Goal: Information Seeking & Learning: Learn about a topic

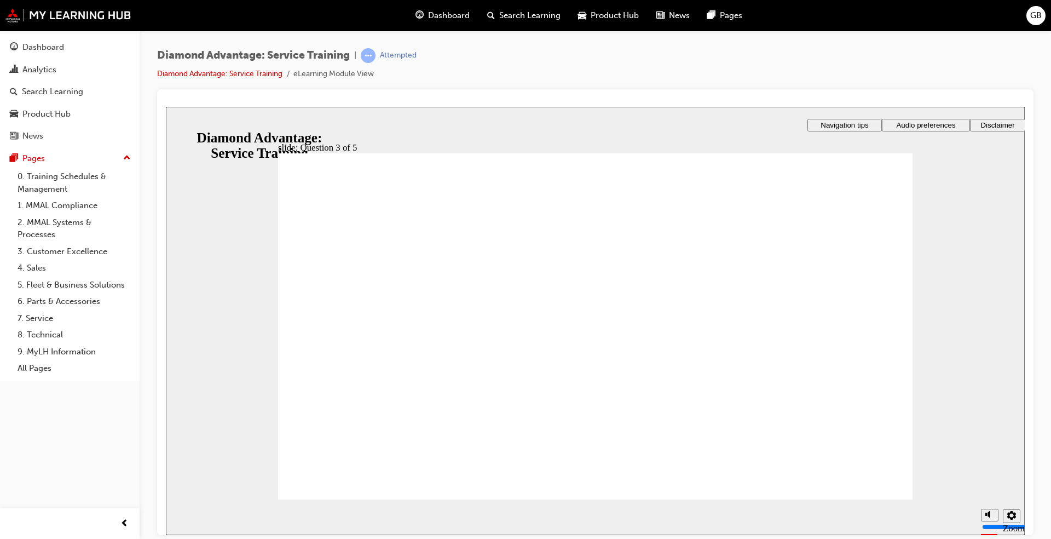
checkbox input "true"
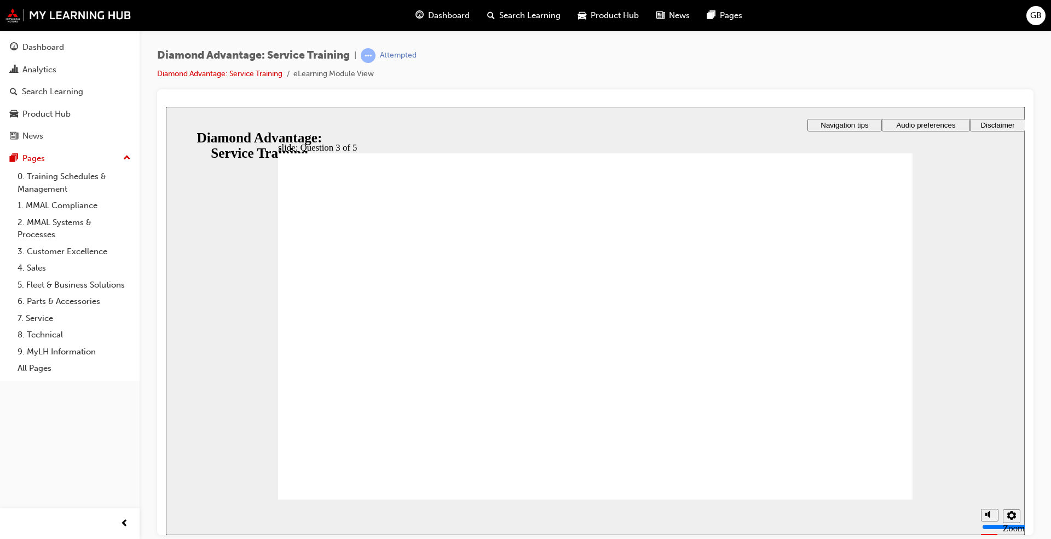
checkbox input "true"
click at [662, 102] on div at bounding box center [595, 102] width 859 height 9
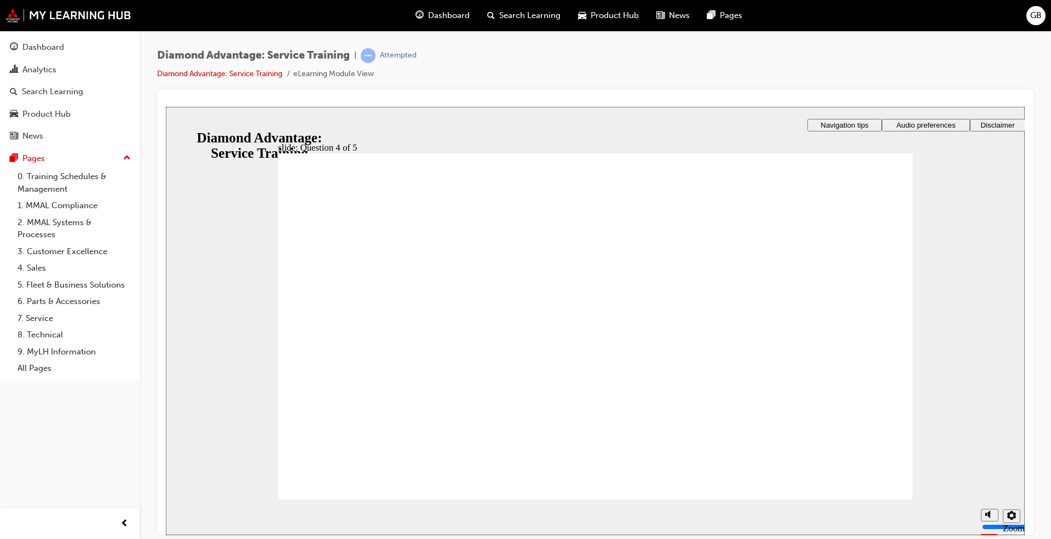
radio input "false"
radio input "true"
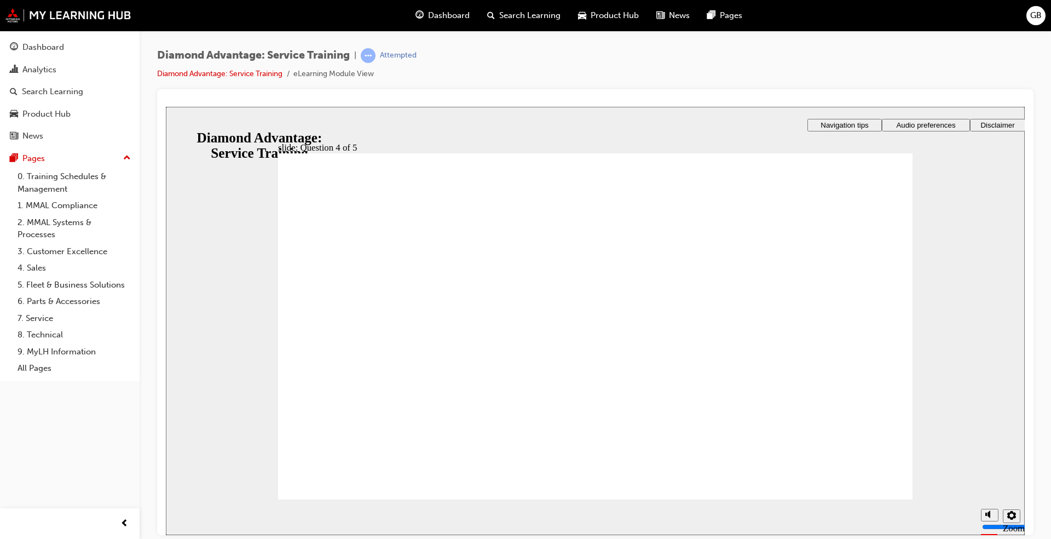
radio input "true"
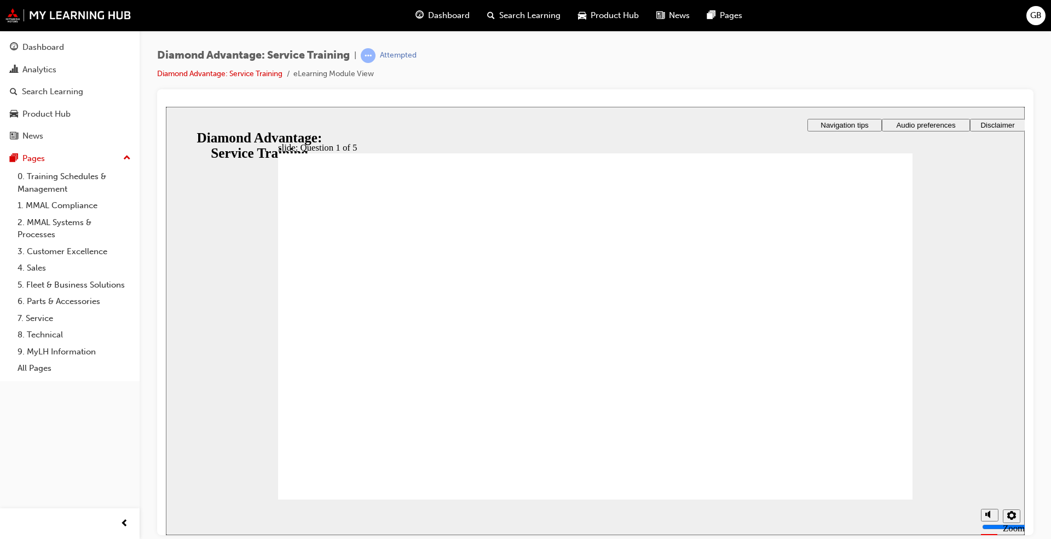
checkbox input "true"
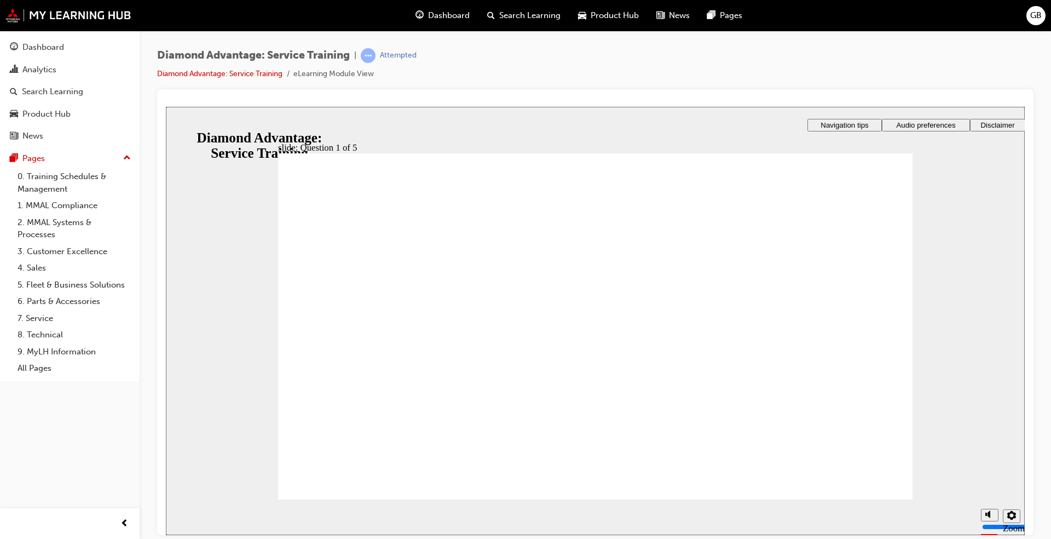
checkbox input "true"
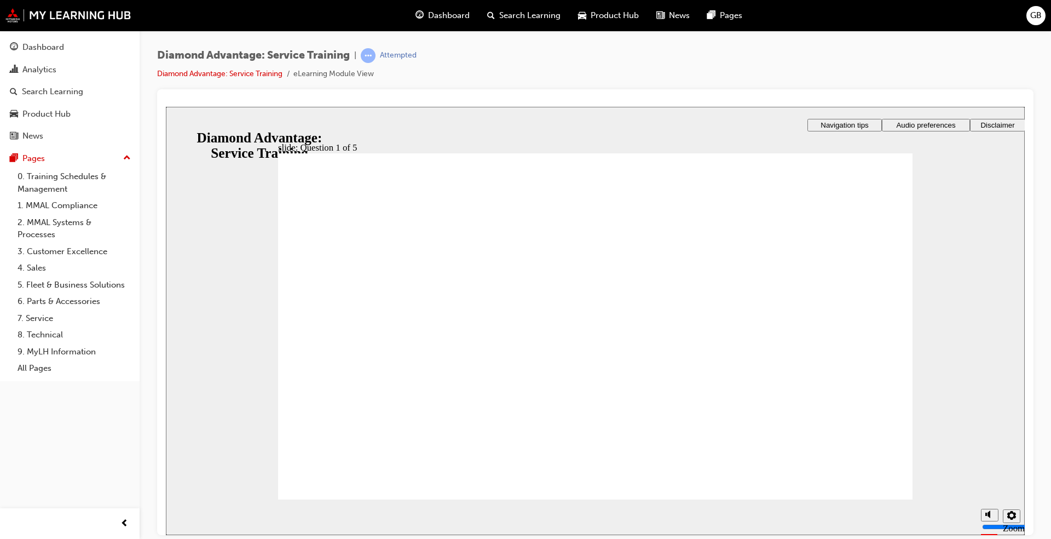
checkbox input "true"
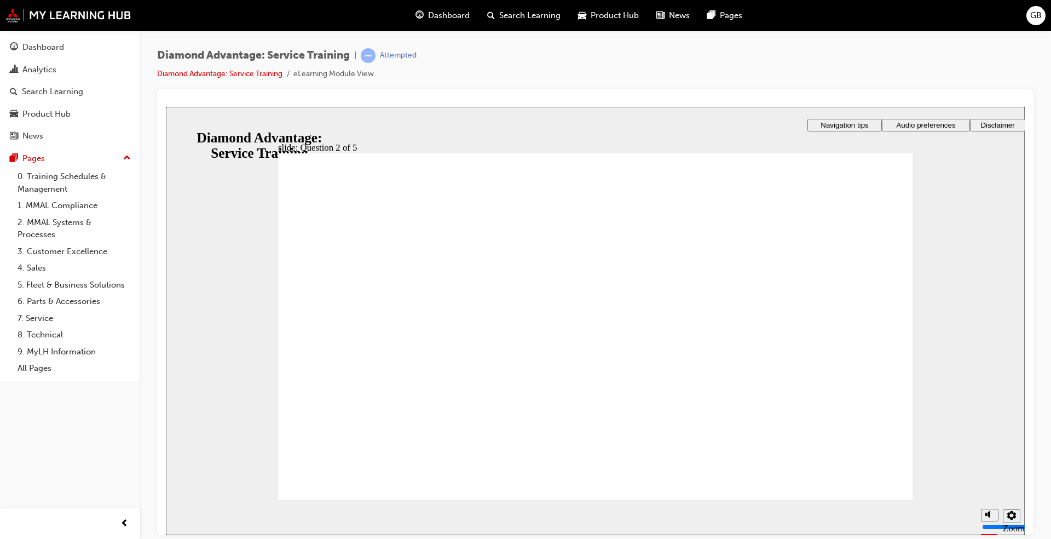
drag, startPoint x: 364, startPoint y: 422, endPoint x: 345, endPoint y: 469, distance: 50.3
drag, startPoint x: 638, startPoint y: 418, endPoint x: 657, endPoint y: 419, distance: 18.7
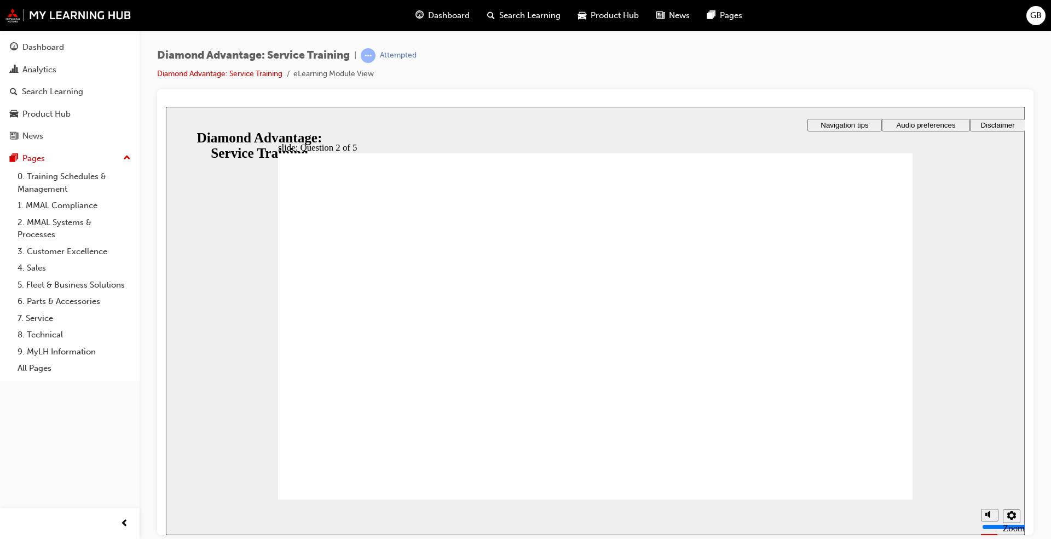
checkbox input "true"
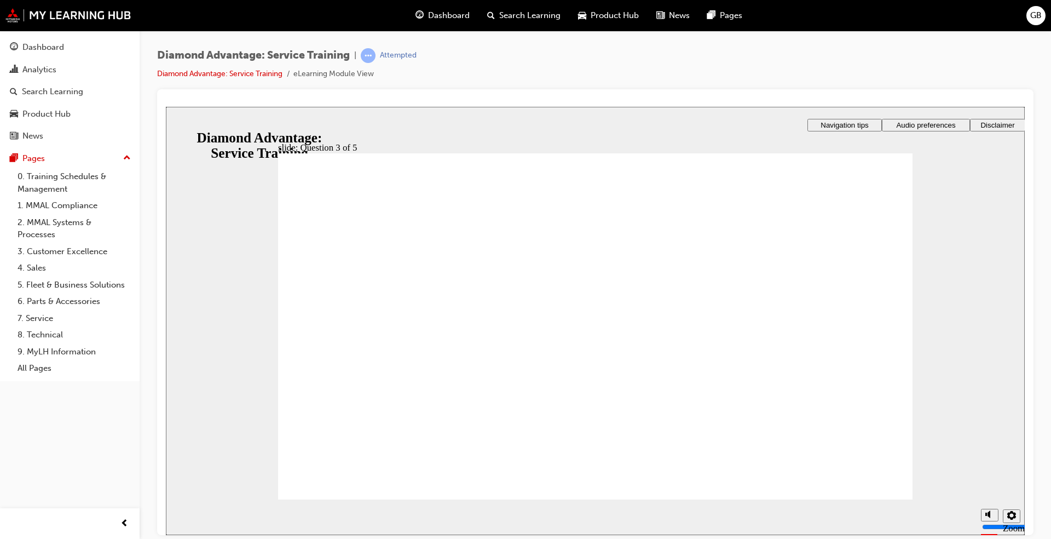
checkbox input "true"
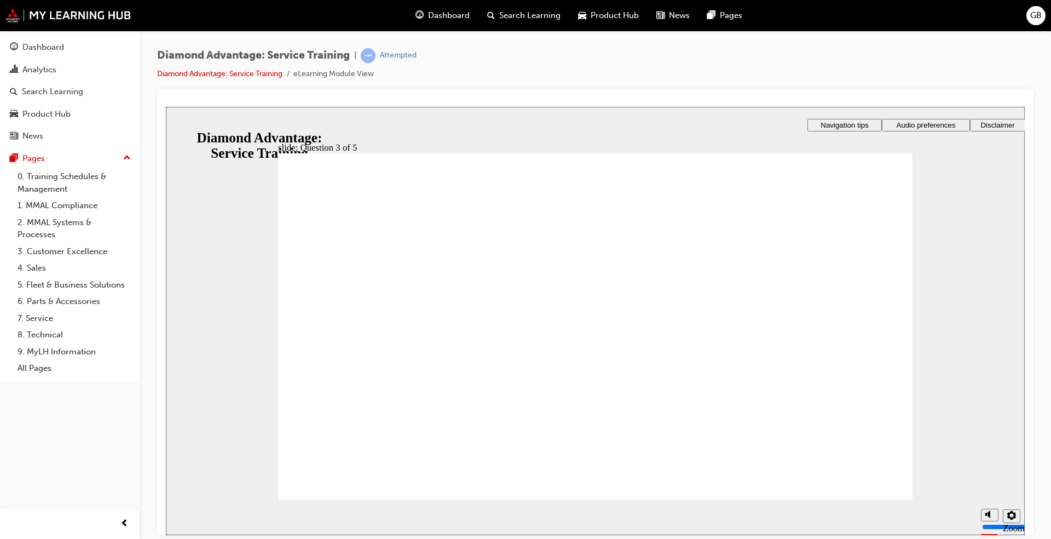
radio input "true"
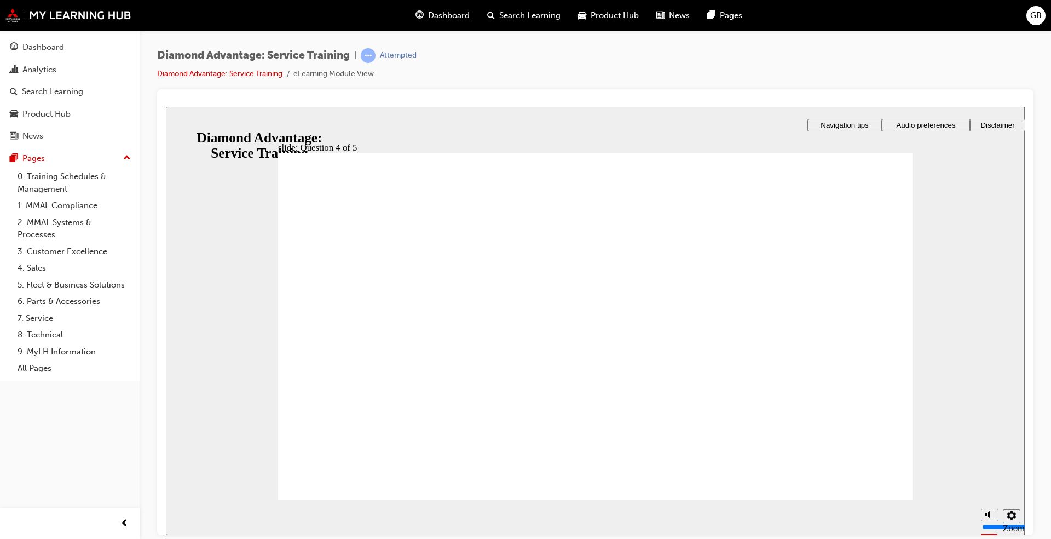
radio input "true"
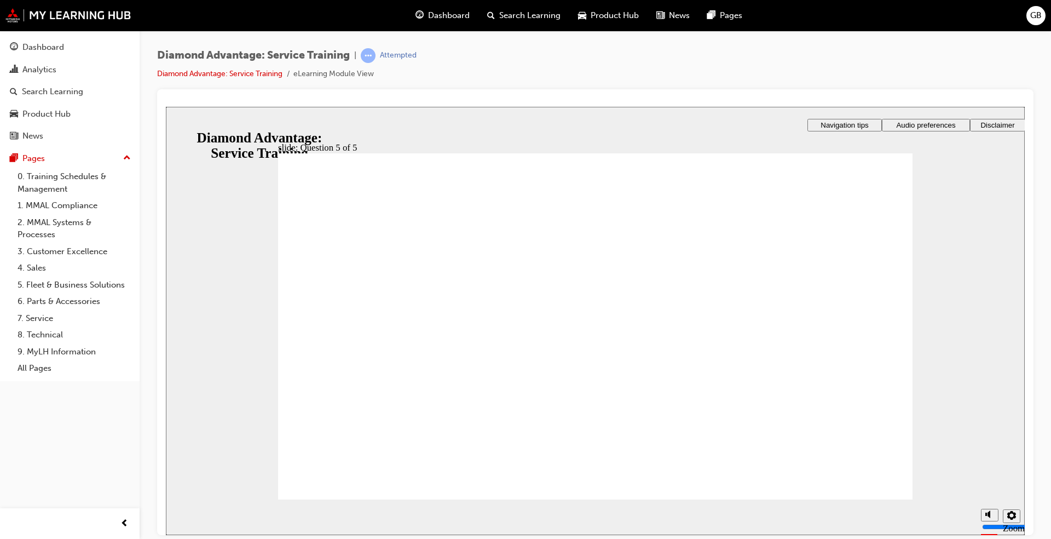
radio input "false"
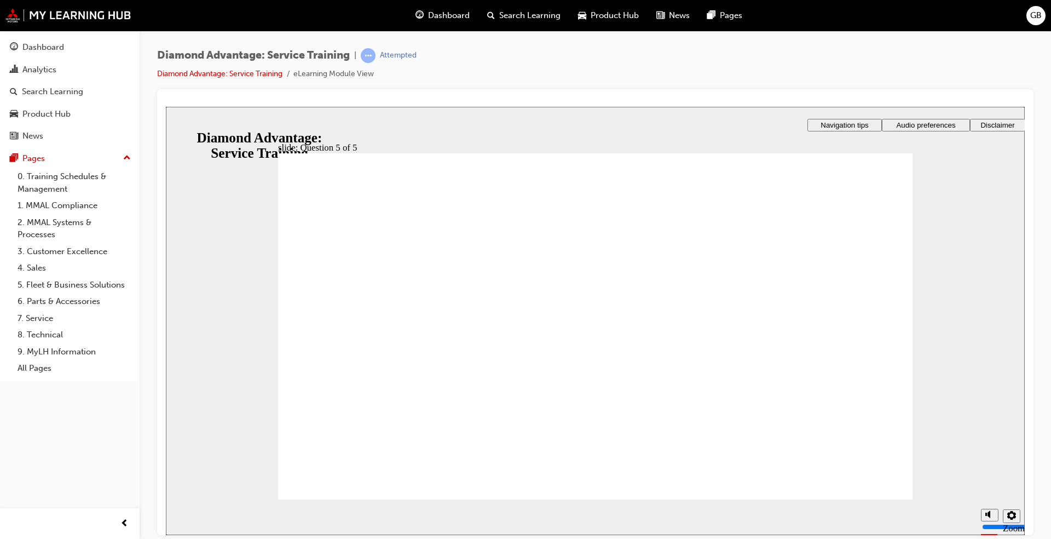
radio input "true"
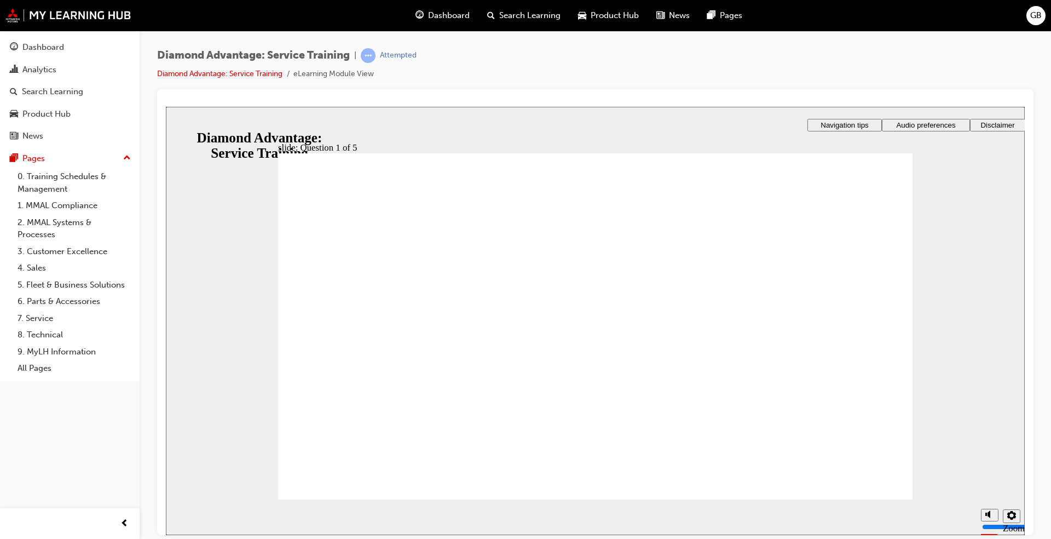
checkbox input "true"
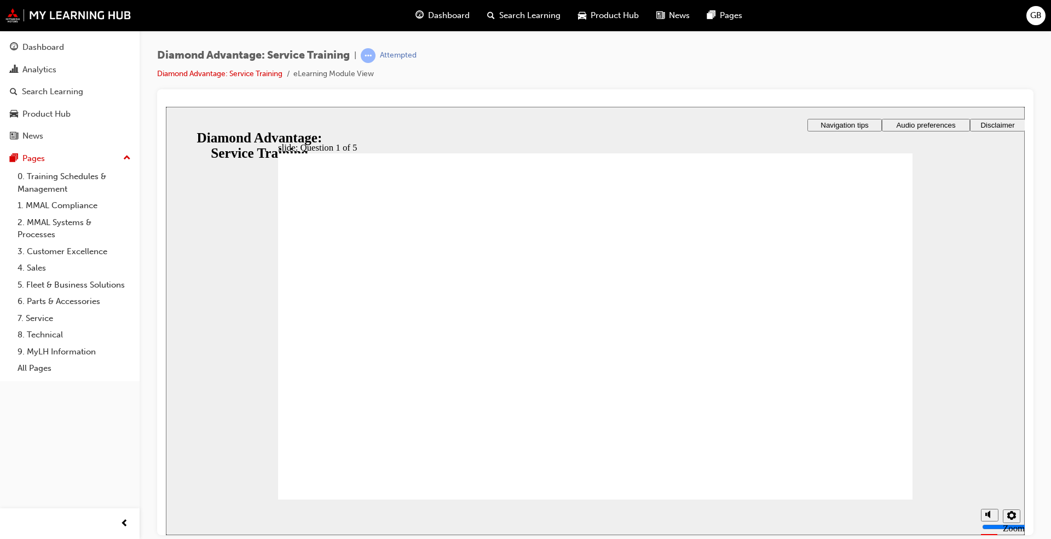
checkbox input "true"
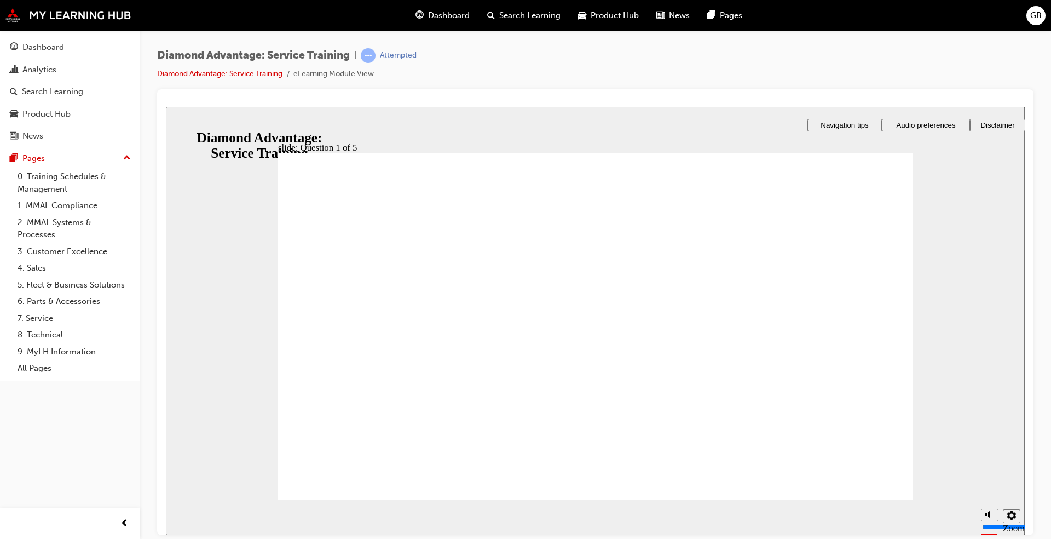
checkbox input "false"
checkbox input "true"
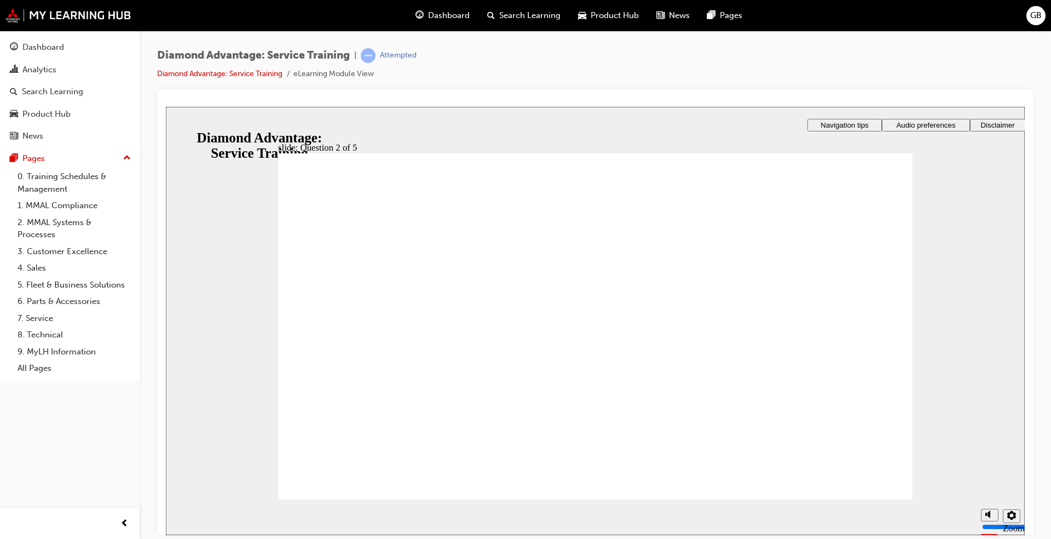
checkbox input "true"
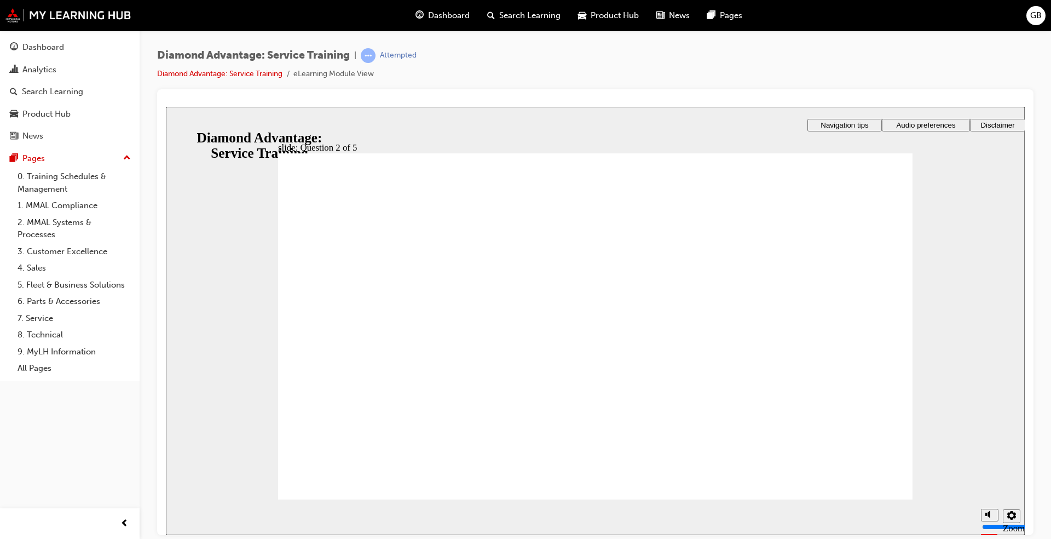
drag, startPoint x: 353, startPoint y: 440, endPoint x: 358, endPoint y: 451, distance: 12.7
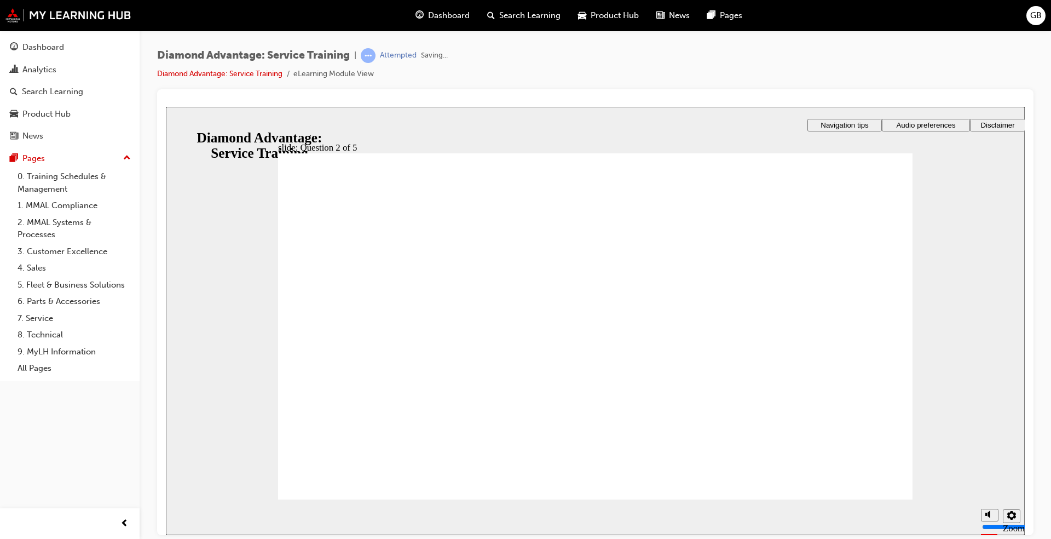
checkbox input "true"
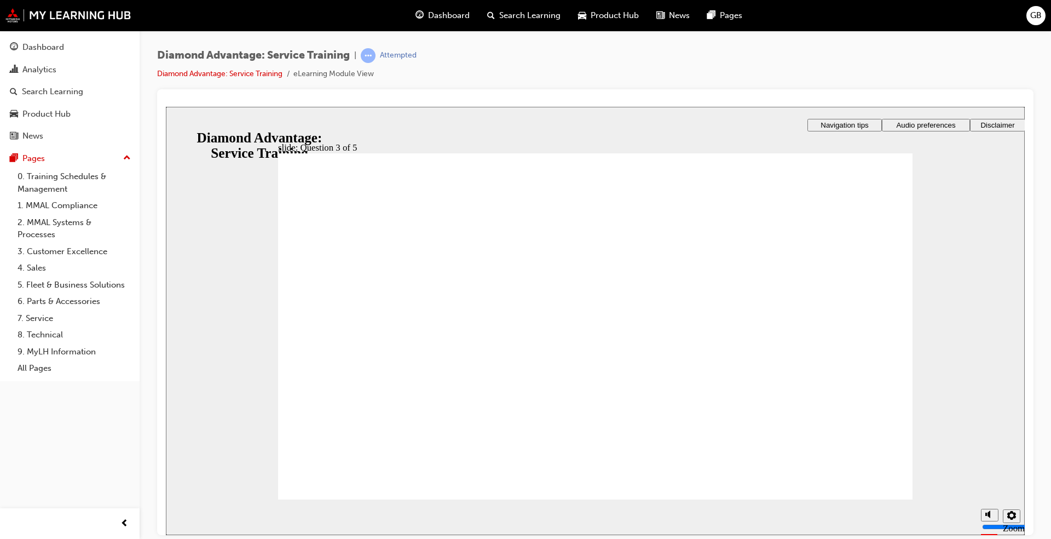
radio input "true"
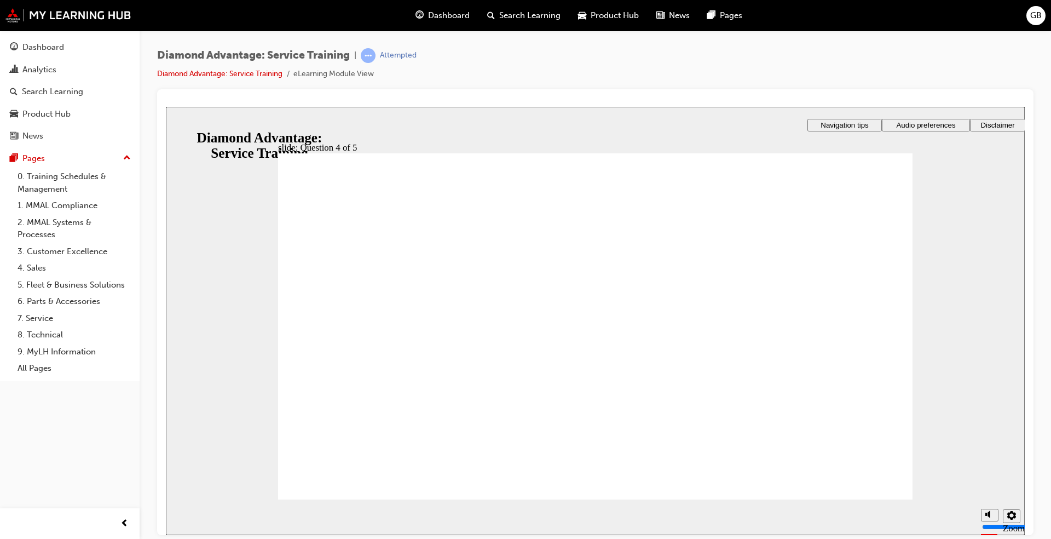
radio input "true"
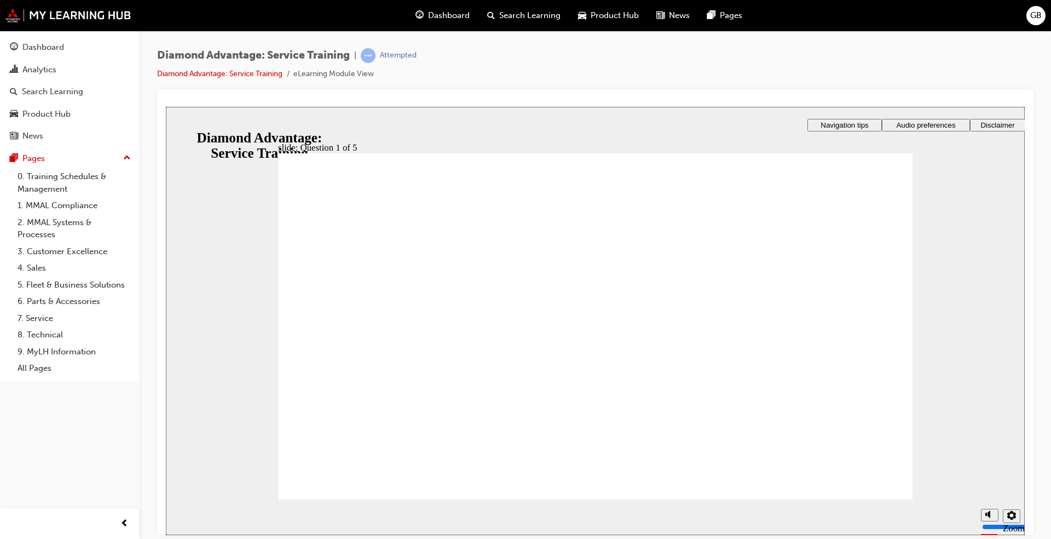
checkbox input "true"
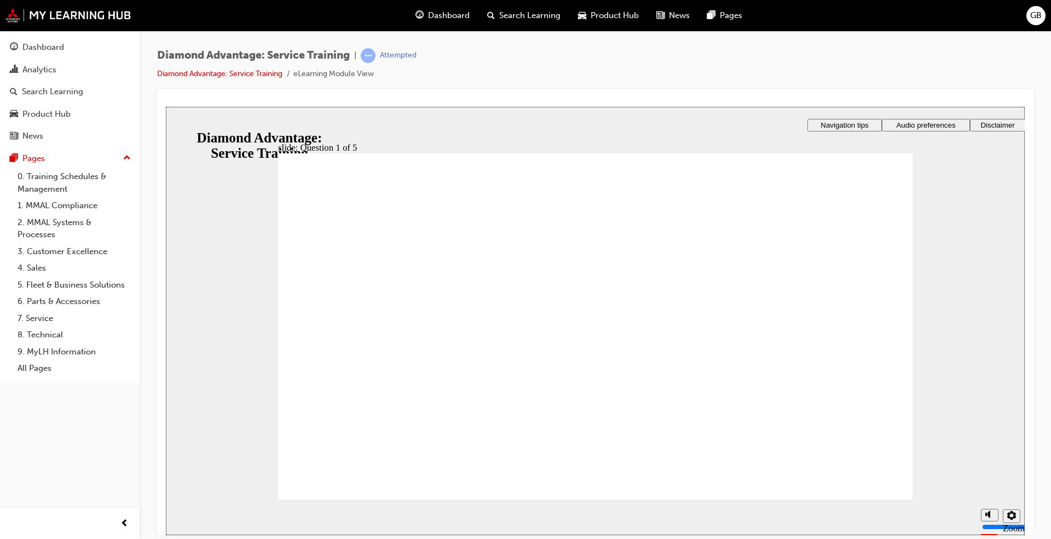
checkbox input "true"
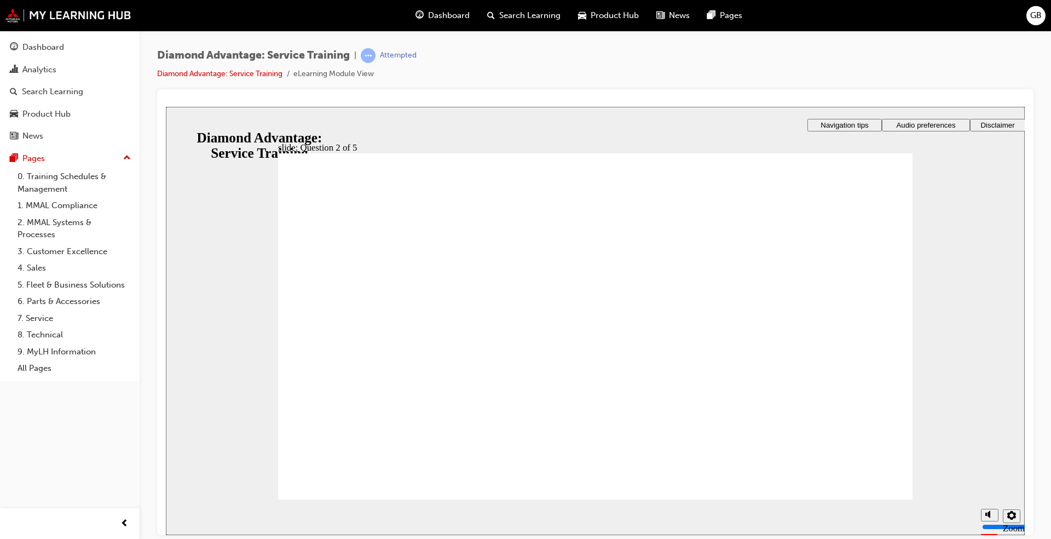
checkbox input "true"
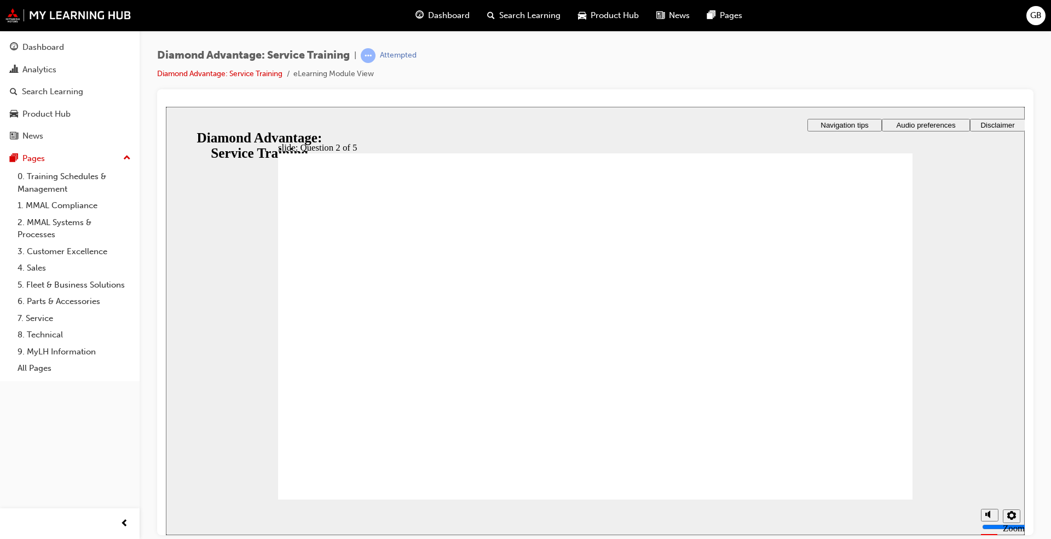
click at [43, 51] on div "Dashboard" at bounding box center [43, 47] width 42 height 13
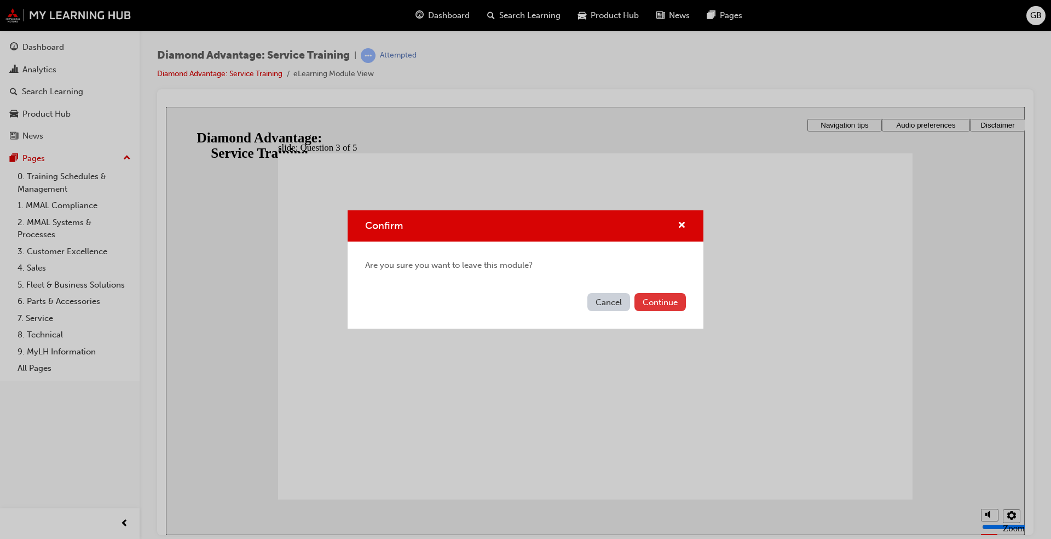
click at [643, 298] on button "Continue" at bounding box center [659, 302] width 51 height 18
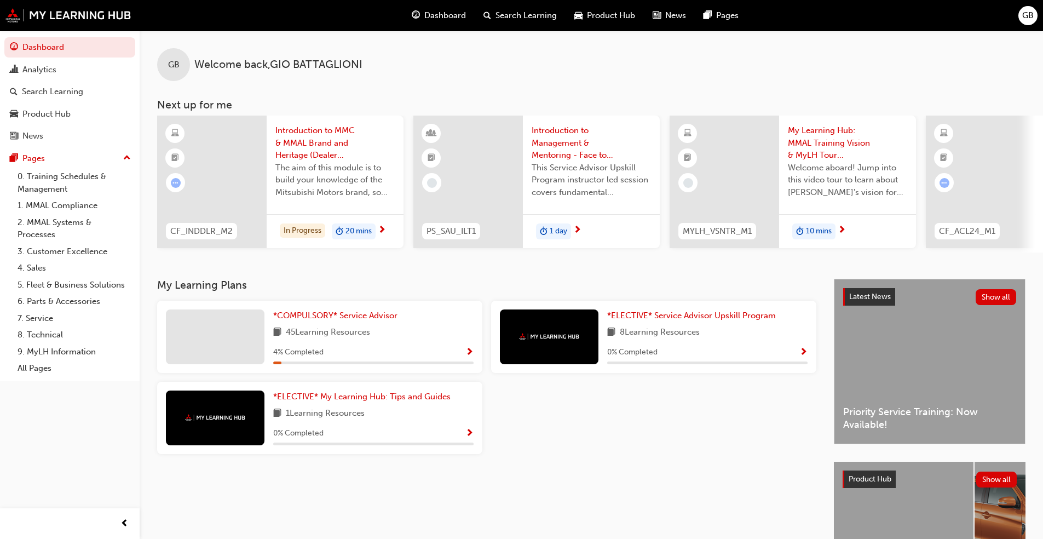
click at [454, 358] on div "4 % Completed" at bounding box center [373, 352] width 200 height 14
click at [466, 356] on span "Show Progress" at bounding box center [469, 353] width 8 height 10
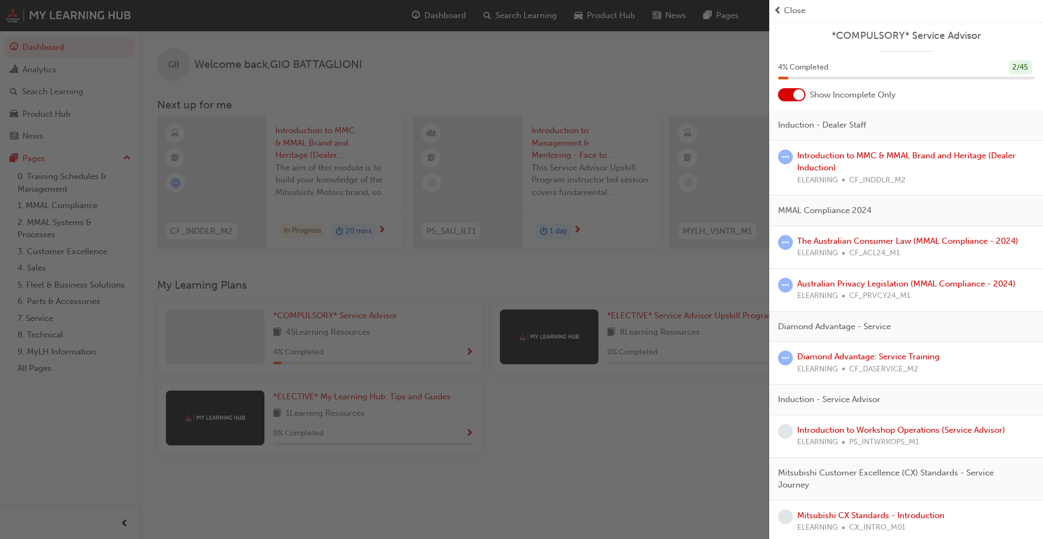
click at [906, 436] on span "PS_INTWRKOPS_M1" at bounding box center [884, 442] width 70 height 13
click at [903, 432] on link "Introduction to Workshop Operations (Service Advisor)" at bounding box center [901, 430] width 208 height 10
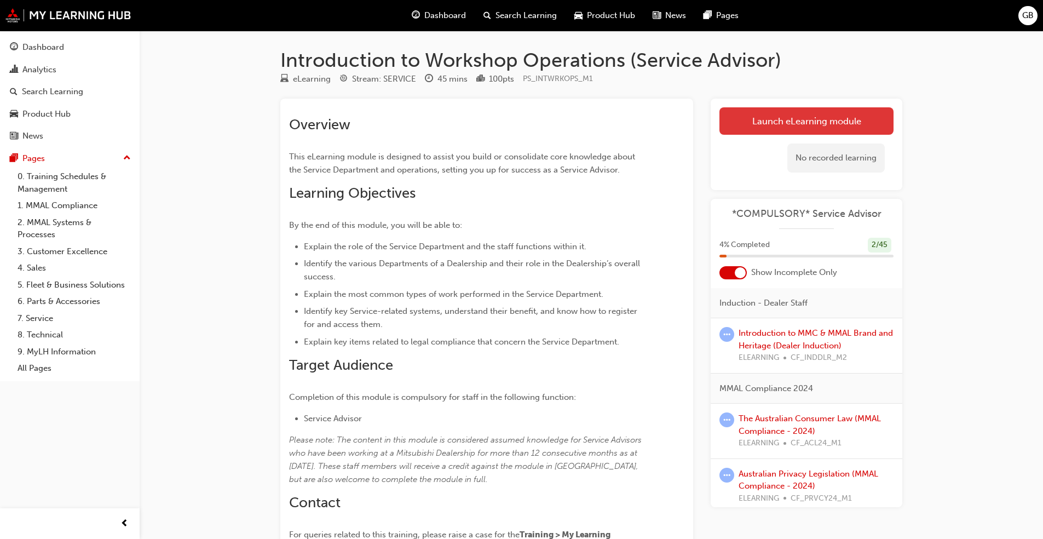
click at [761, 125] on link "Launch eLearning module" at bounding box center [806, 120] width 174 height 27
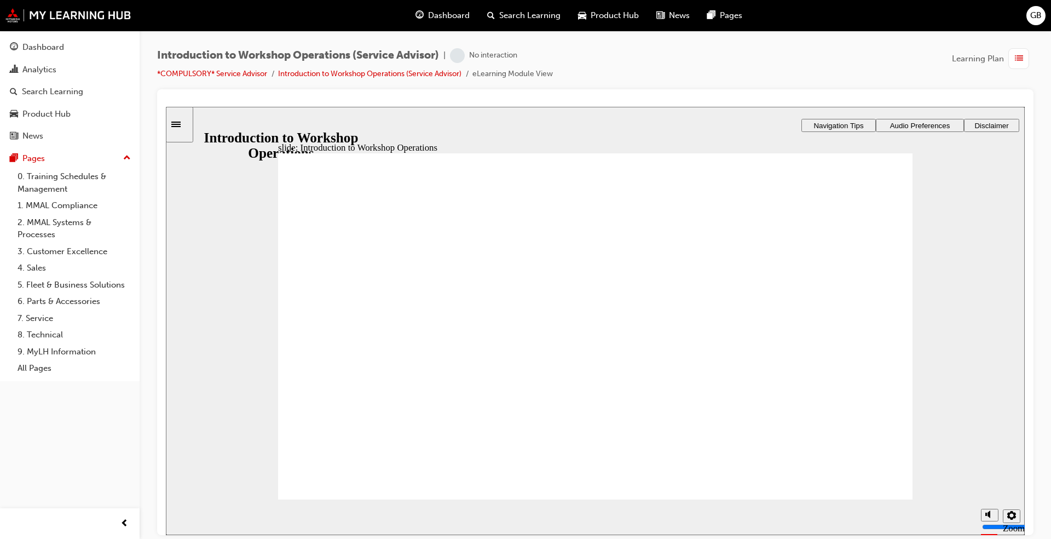
drag, startPoint x: 692, startPoint y: 387, endPoint x: 700, endPoint y: 392, distance: 9.4
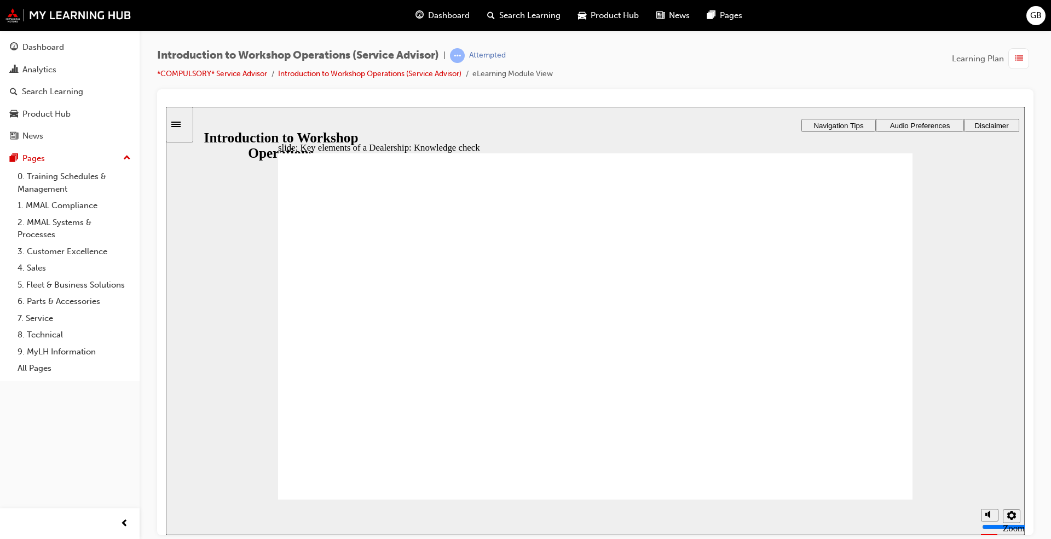
drag, startPoint x: 687, startPoint y: 354, endPoint x: 739, endPoint y: 353, distance: 51.5
drag, startPoint x: 582, startPoint y: 347, endPoint x: 569, endPoint y: 350, distance: 13.5
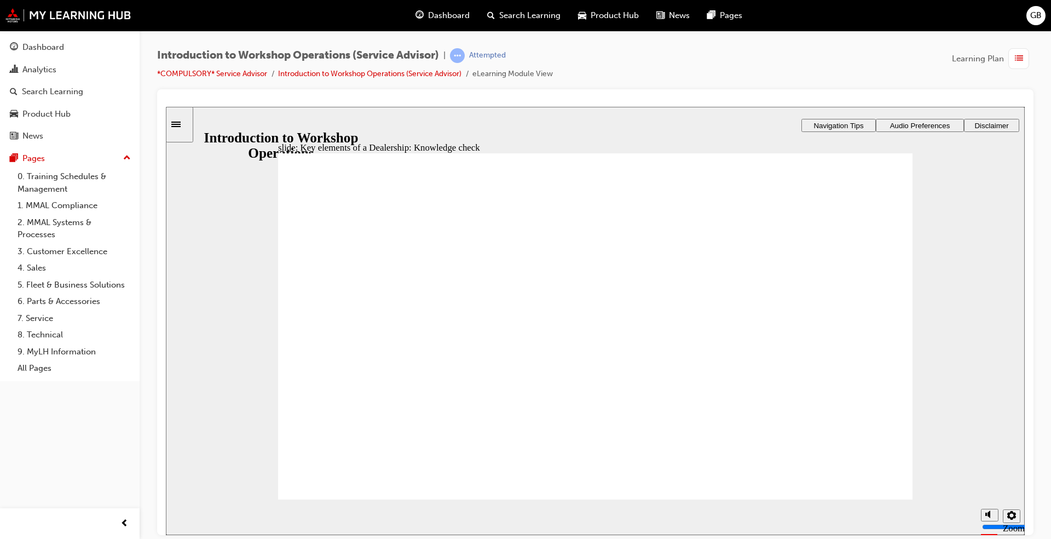
drag, startPoint x: 550, startPoint y: 354, endPoint x: 599, endPoint y: 356, distance: 48.8
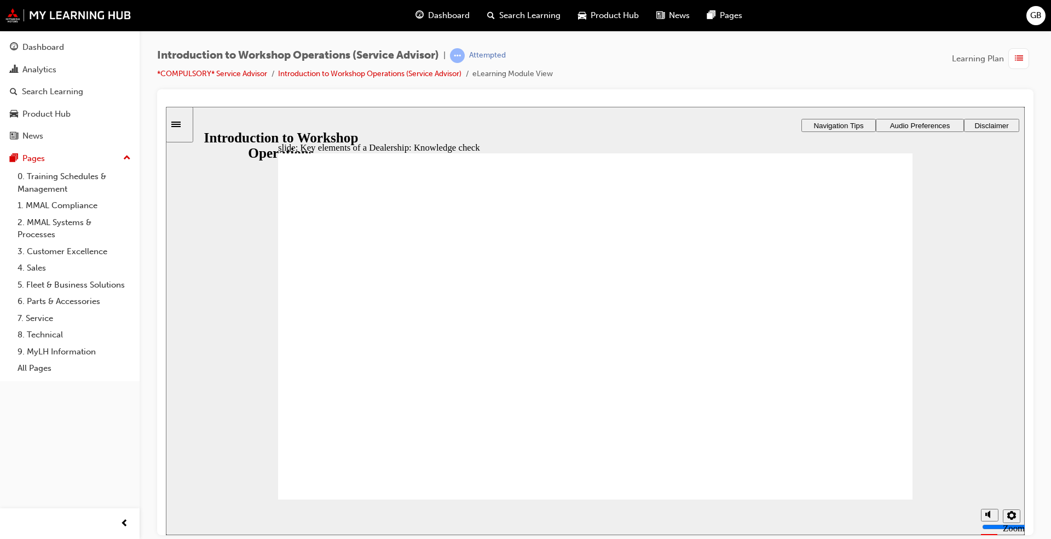
drag, startPoint x: 685, startPoint y: 336, endPoint x: 632, endPoint y: 350, distance: 55.6
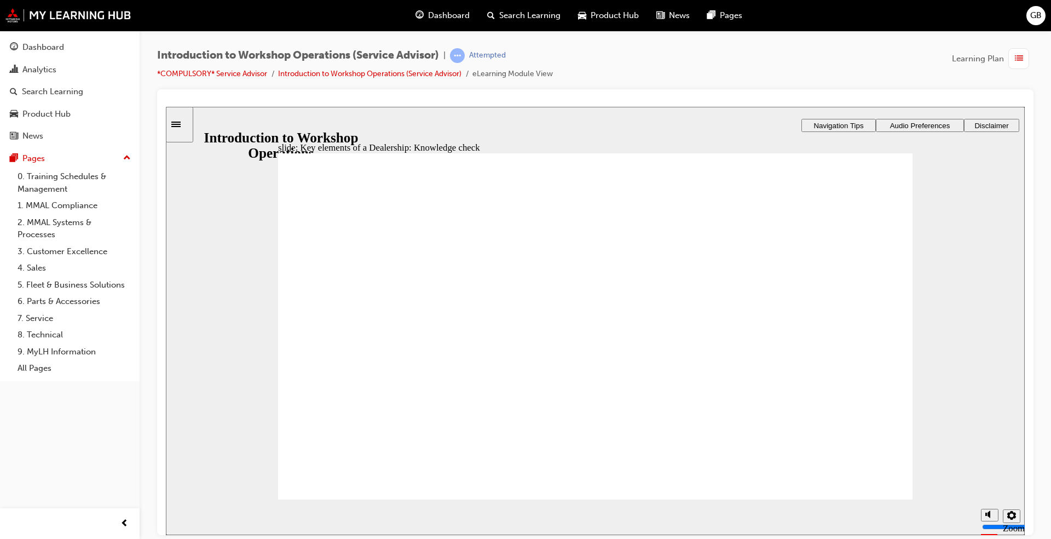
drag, startPoint x: 502, startPoint y: 350, endPoint x: 484, endPoint y: 356, distance: 19.0
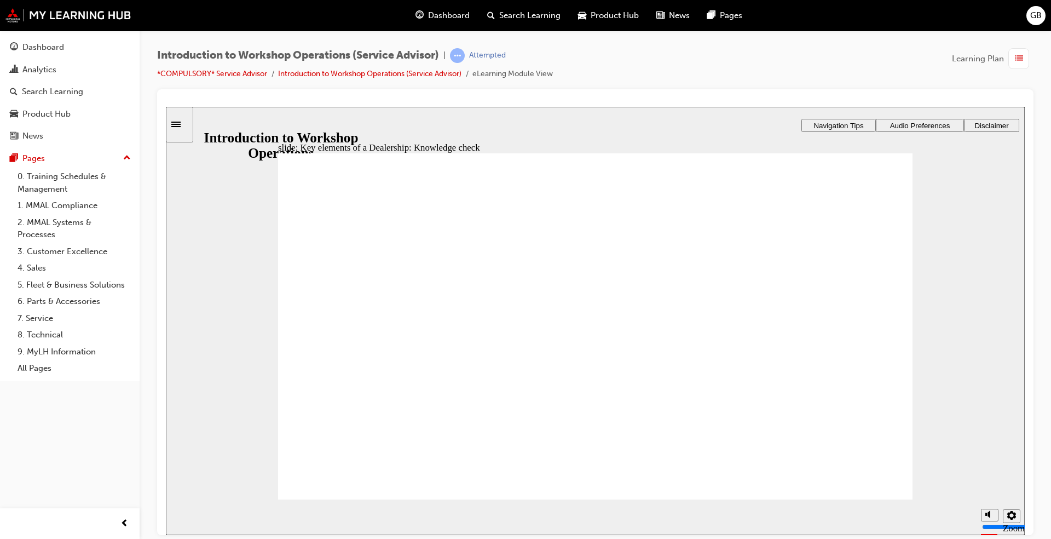
drag, startPoint x: 584, startPoint y: 393, endPoint x: 389, endPoint y: 435, distance: 199.9
drag, startPoint x: 476, startPoint y: 357, endPoint x: 487, endPoint y: 356, distance: 11.0
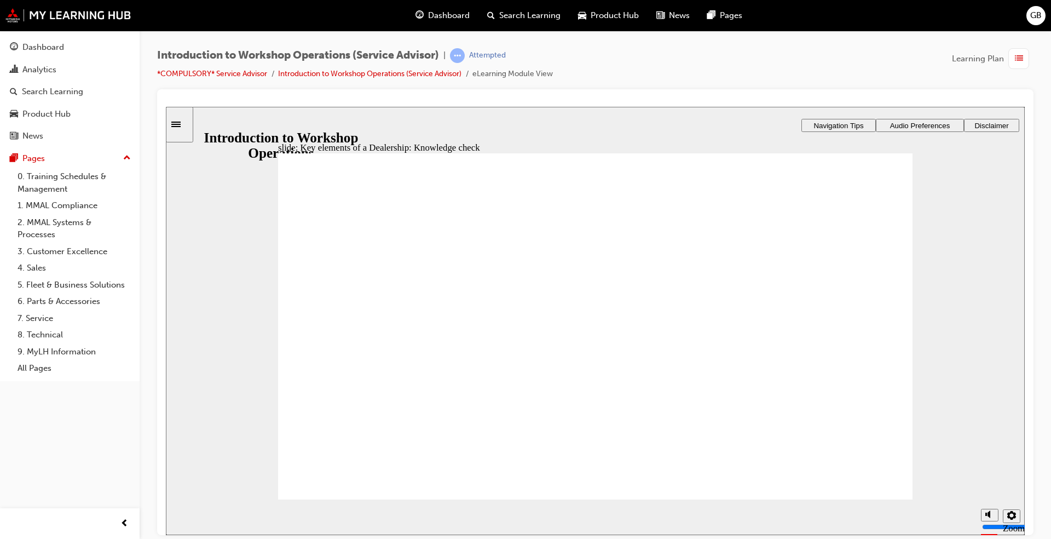
drag, startPoint x: 782, startPoint y: 350, endPoint x: 797, endPoint y: 353, distance: 15.7
checkbox input "true"
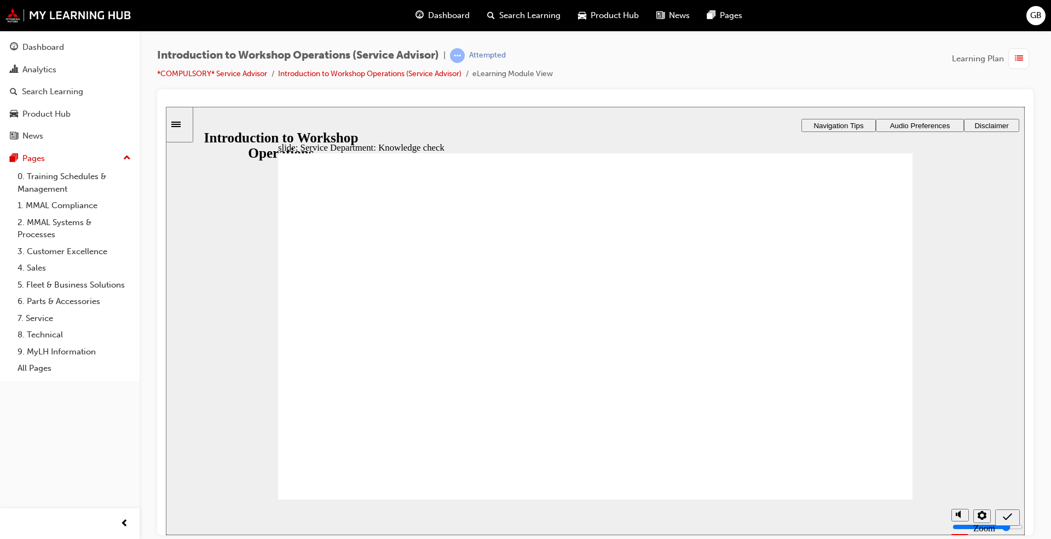
checkbox input "true"
drag, startPoint x: 415, startPoint y: 353, endPoint x: 362, endPoint y: 465, distance: 124.1
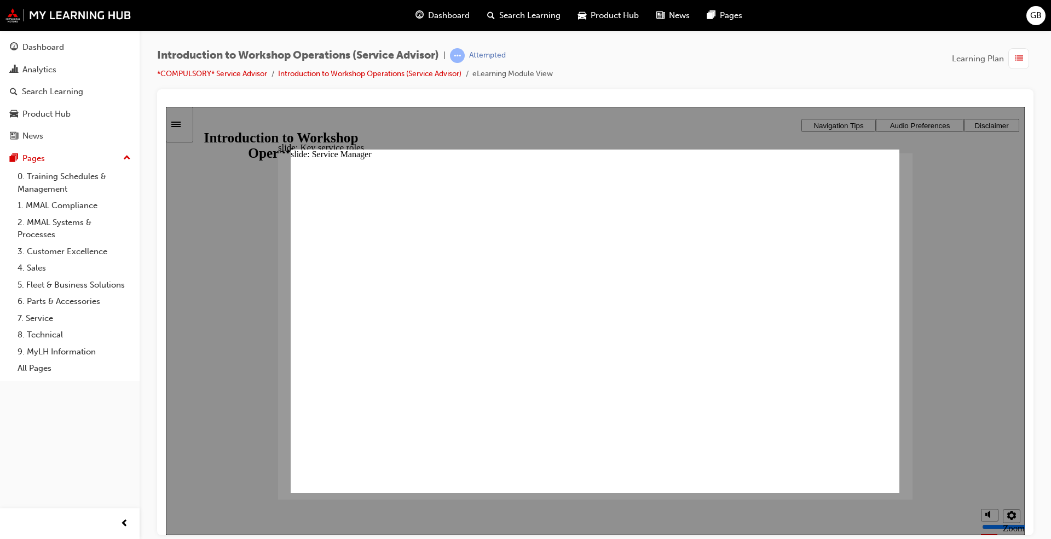
click at [877, 193] on div "slide: Service Manager Rectangle 2 x icon 1 x icon 1 Service Manager • Leads th…" at bounding box center [595, 320] width 609 height 343
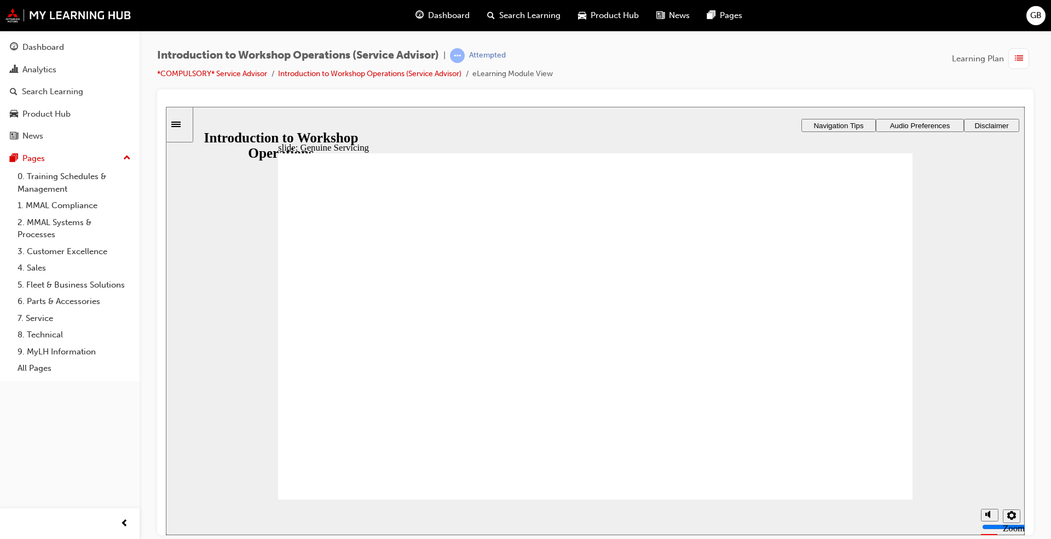
click at [488, 94] on div at bounding box center [595, 312] width 876 height 446
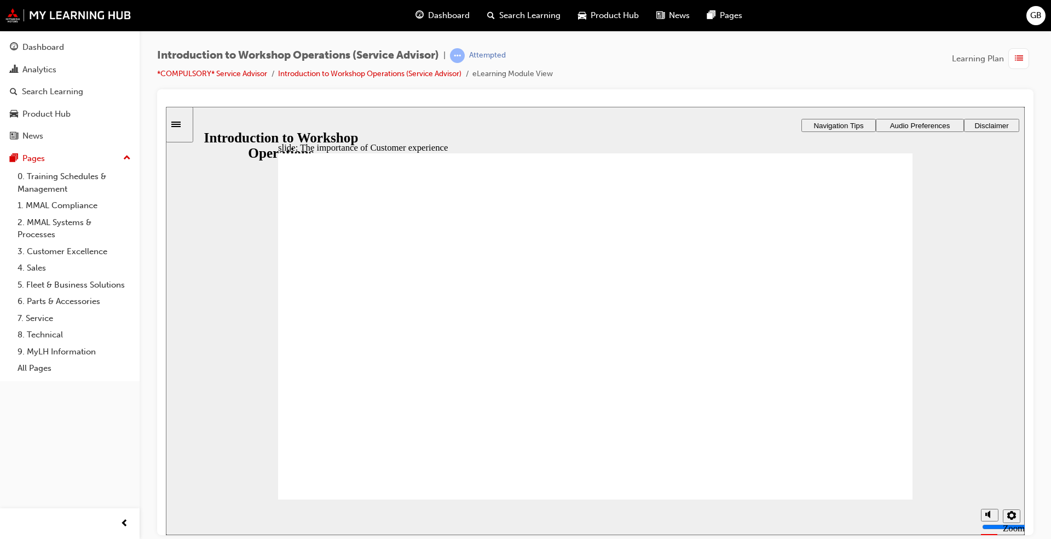
drag, startPoint x: 360, startPoint y: 318, endPoint x: 359, endPoint y: 339, distance: 21.4
